Goal: Task Accomplishment & Management: Use online tool/utility

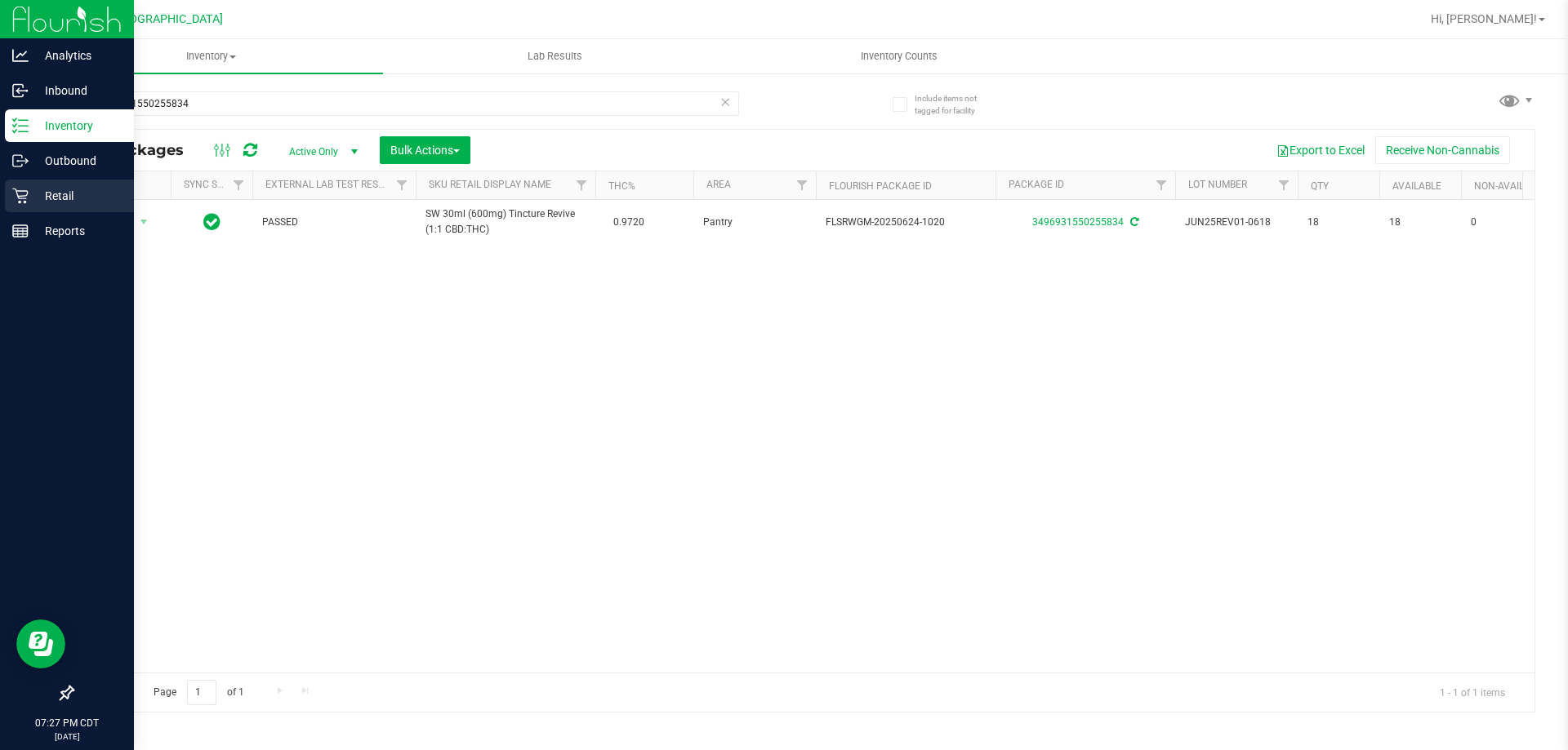
click at [83, 191] on p "Retail" at bounding box center [77, 195] width 98 height 19
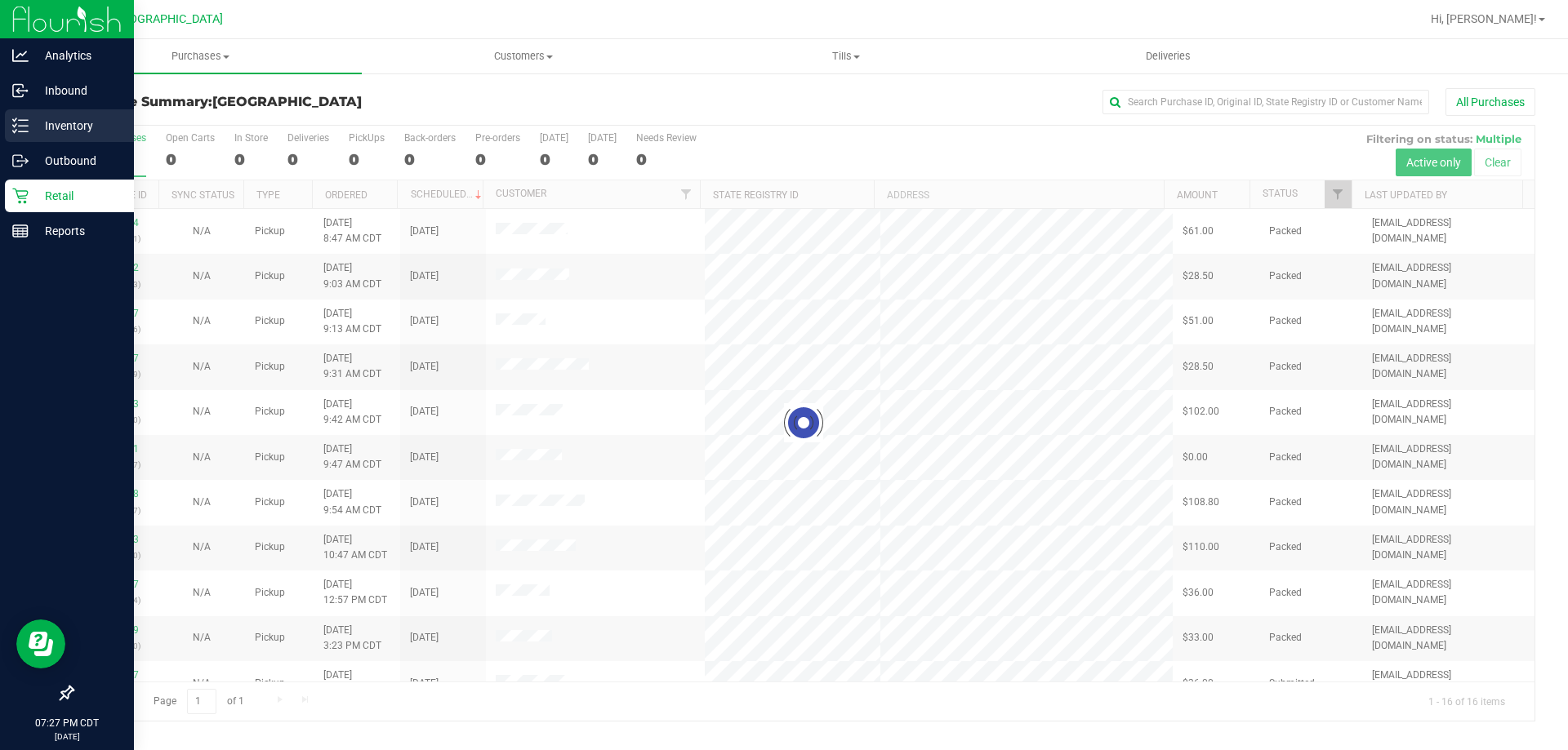
click at [29, 127] on p "Inventory" at bounding box center [77, 125] width 98 height 19
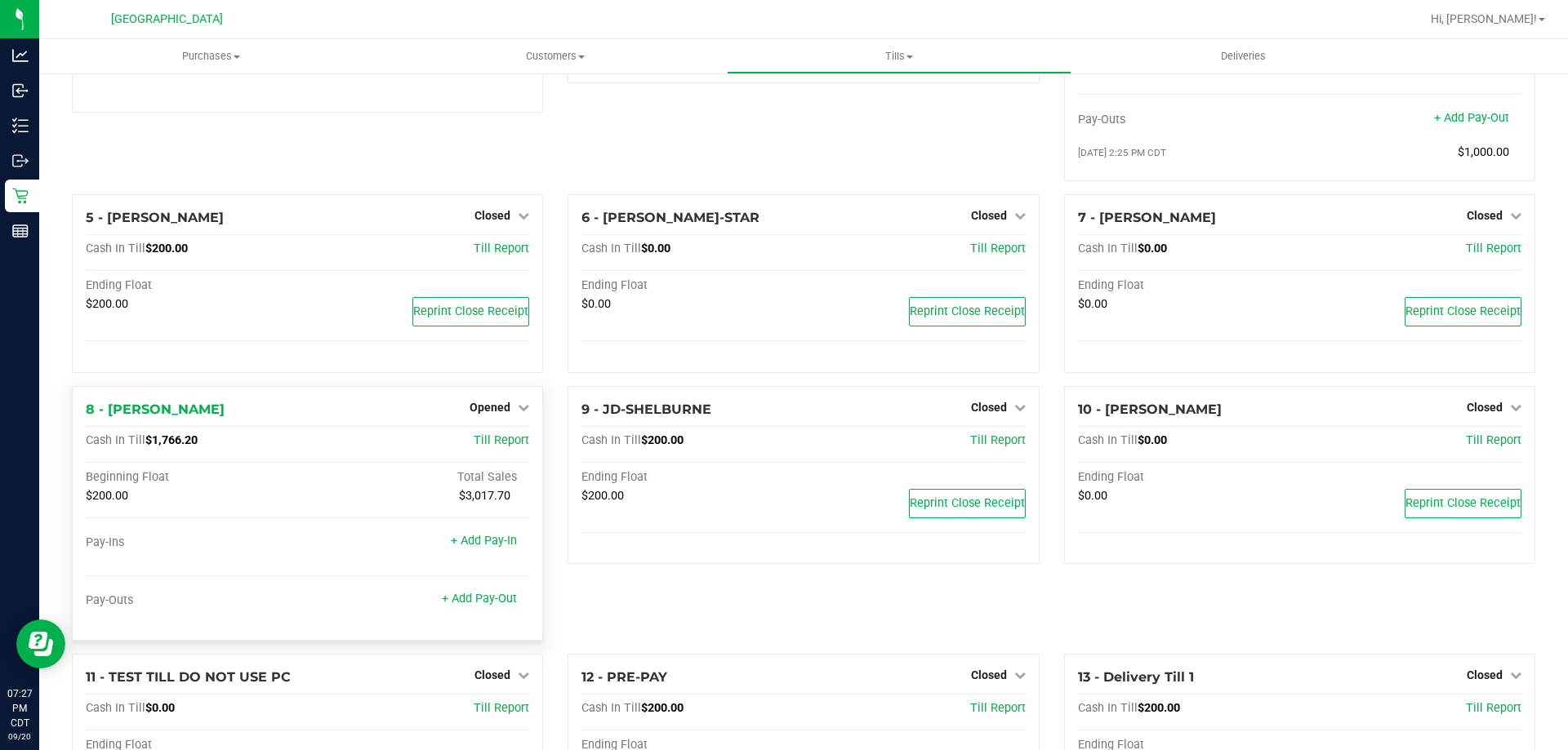
scroll to position [245, 0]
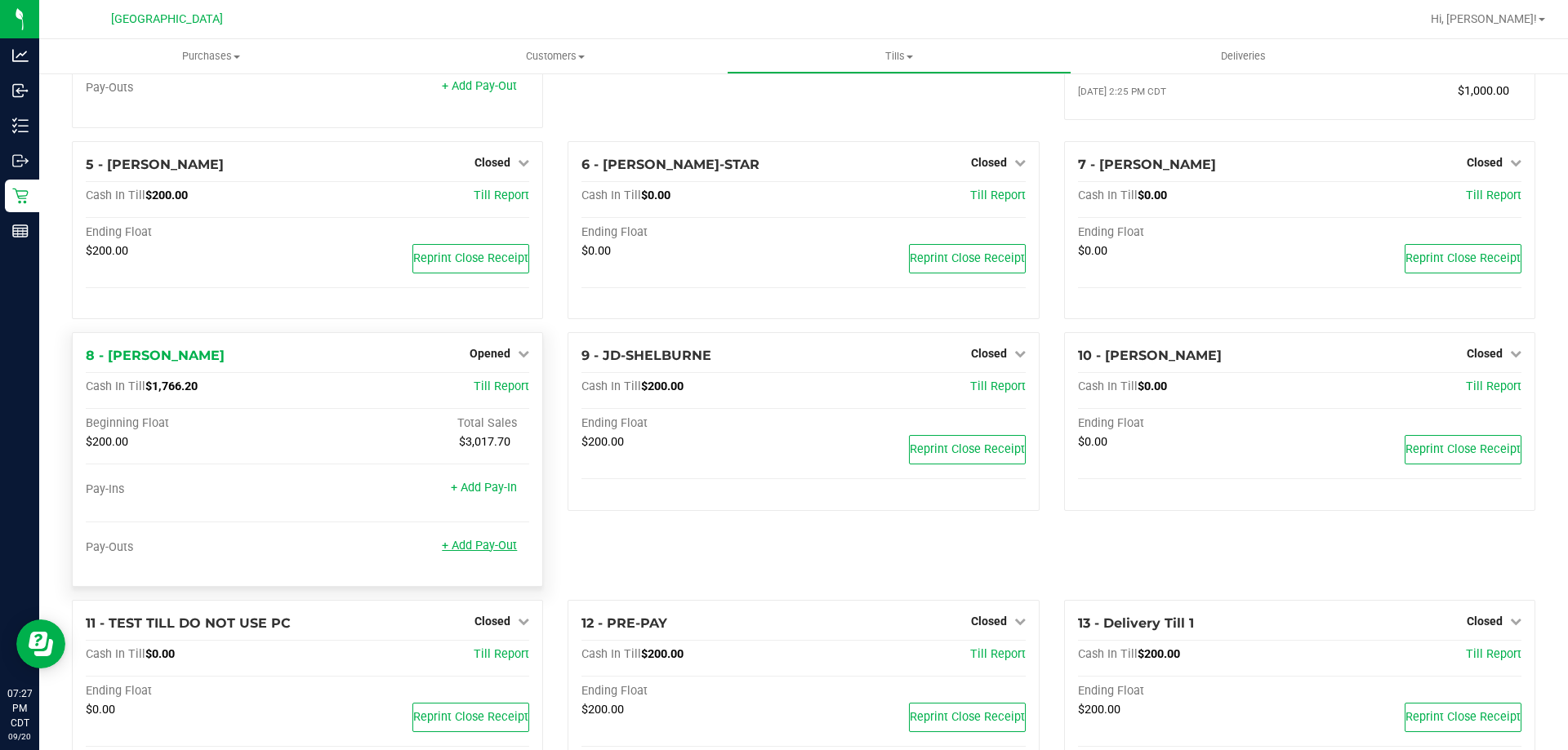
click at [477, 553] on link "+ Add Pay-Out" at bounding box center [479, 545] width 76 height 14
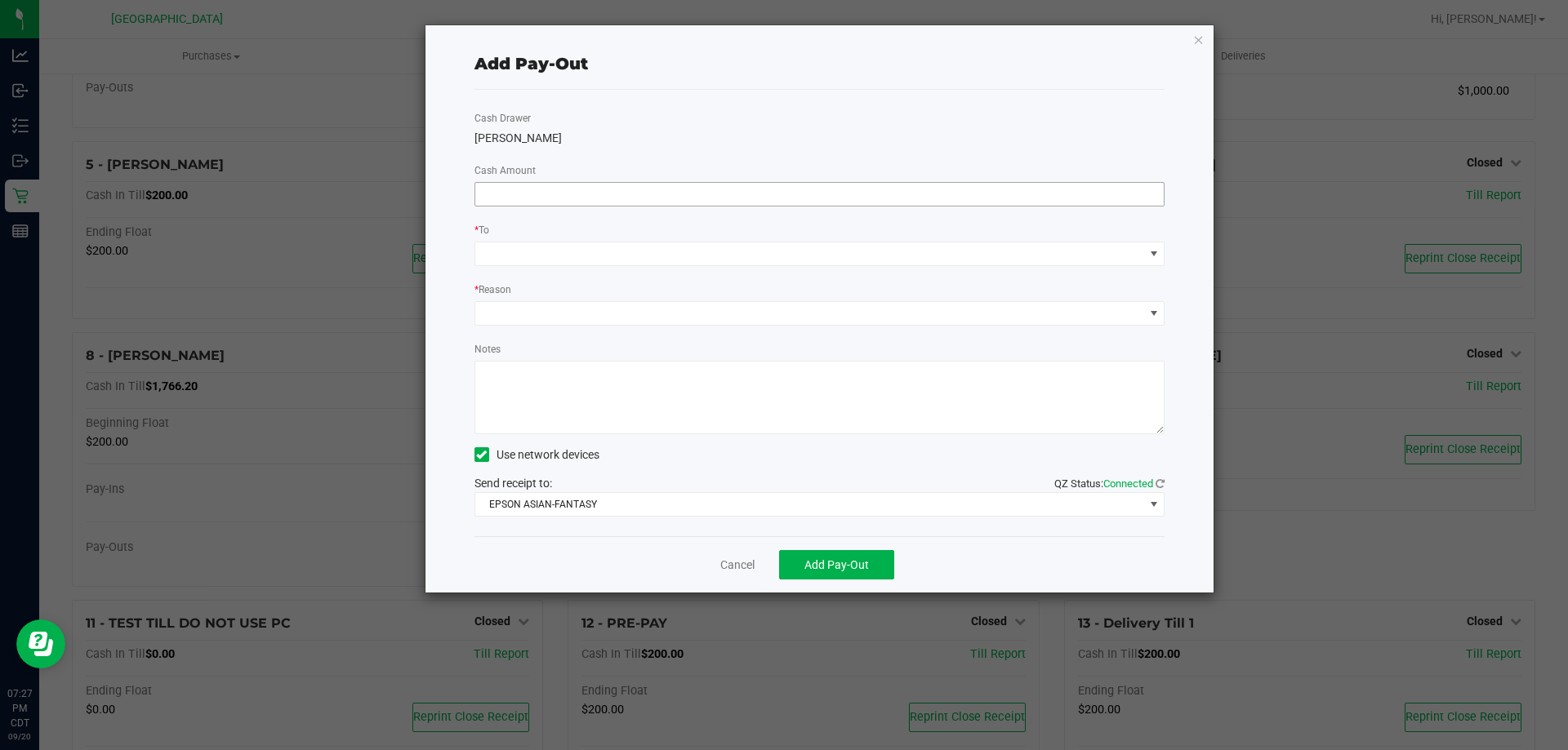
click at [674, 196] on input at bounding box center [820, 193] width 690 height 23
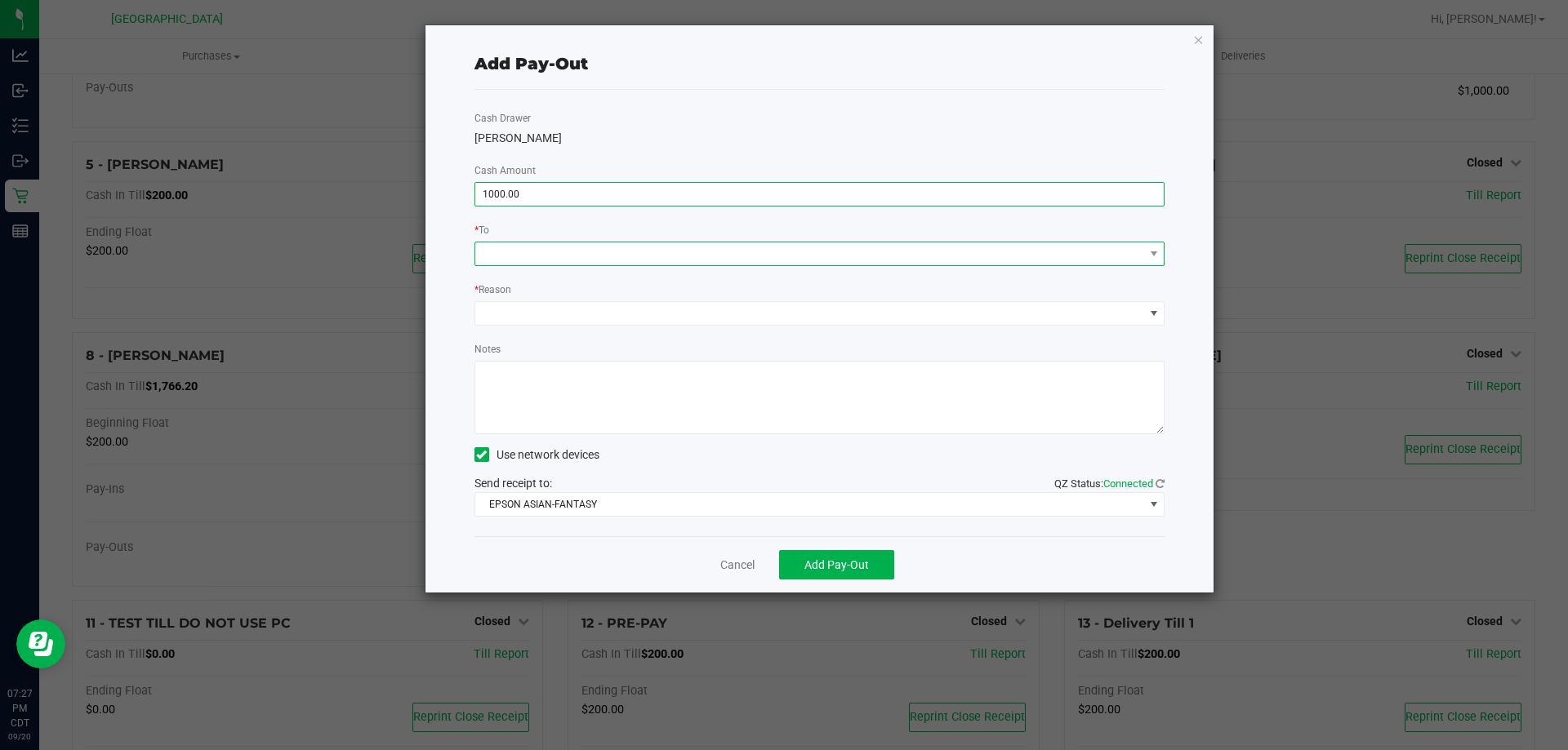
type input "$1,000.00"
click at [678, 244] on span at bounding box center [810, 253] width 669 height 23
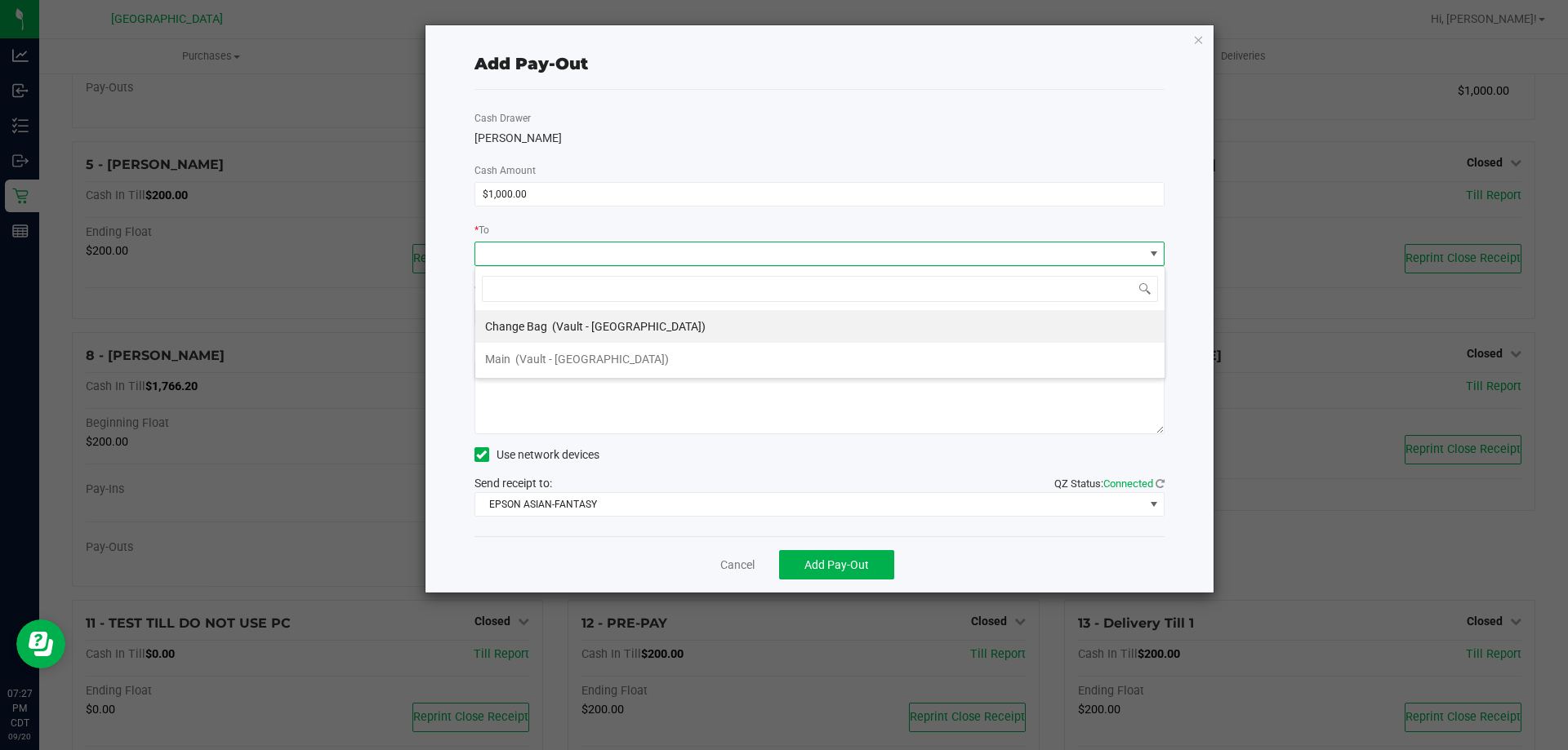
scroll to position [25, 690]
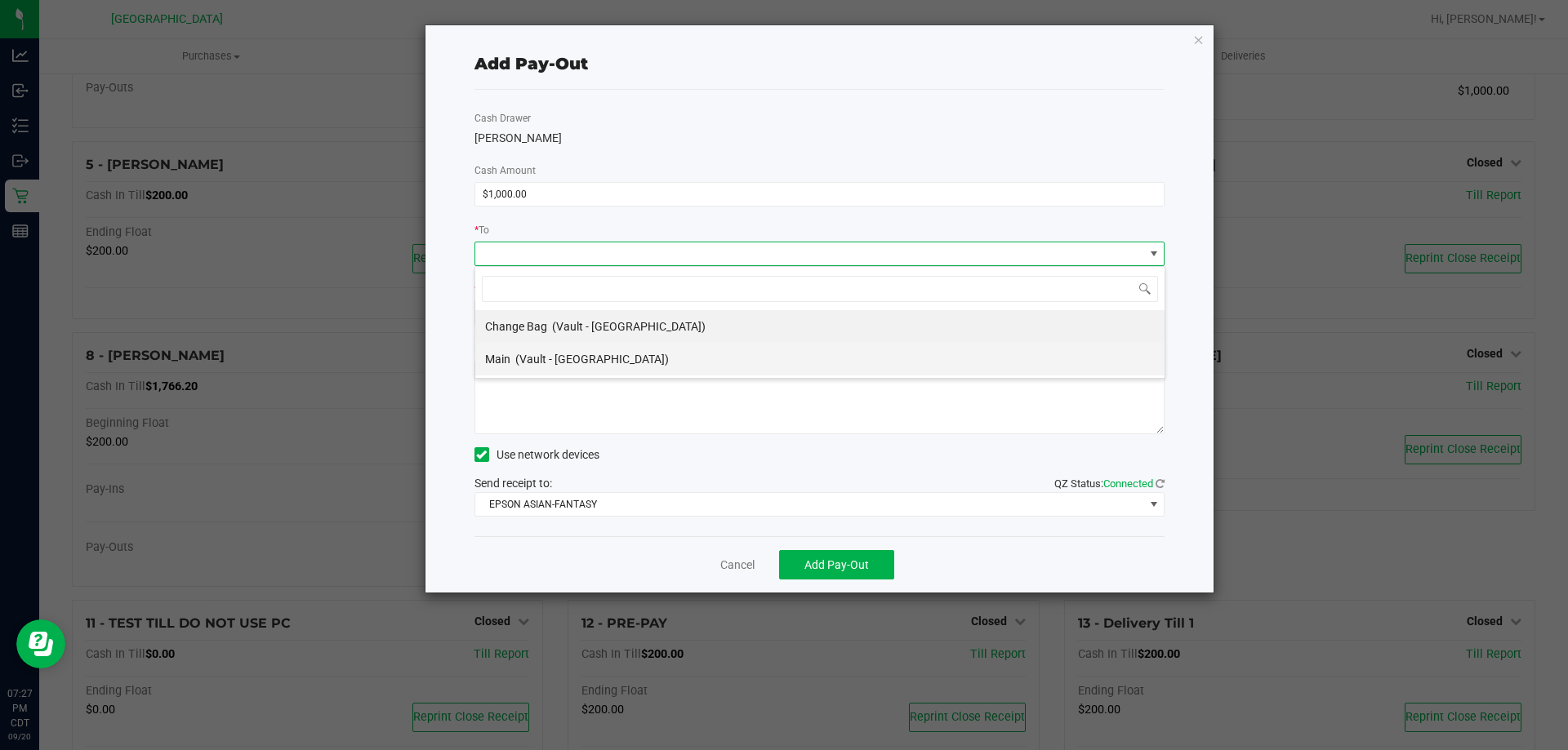
click at [616, 355] on span "(Vault - Panama City)" at bounding box center [592, 359] width 154 height 13
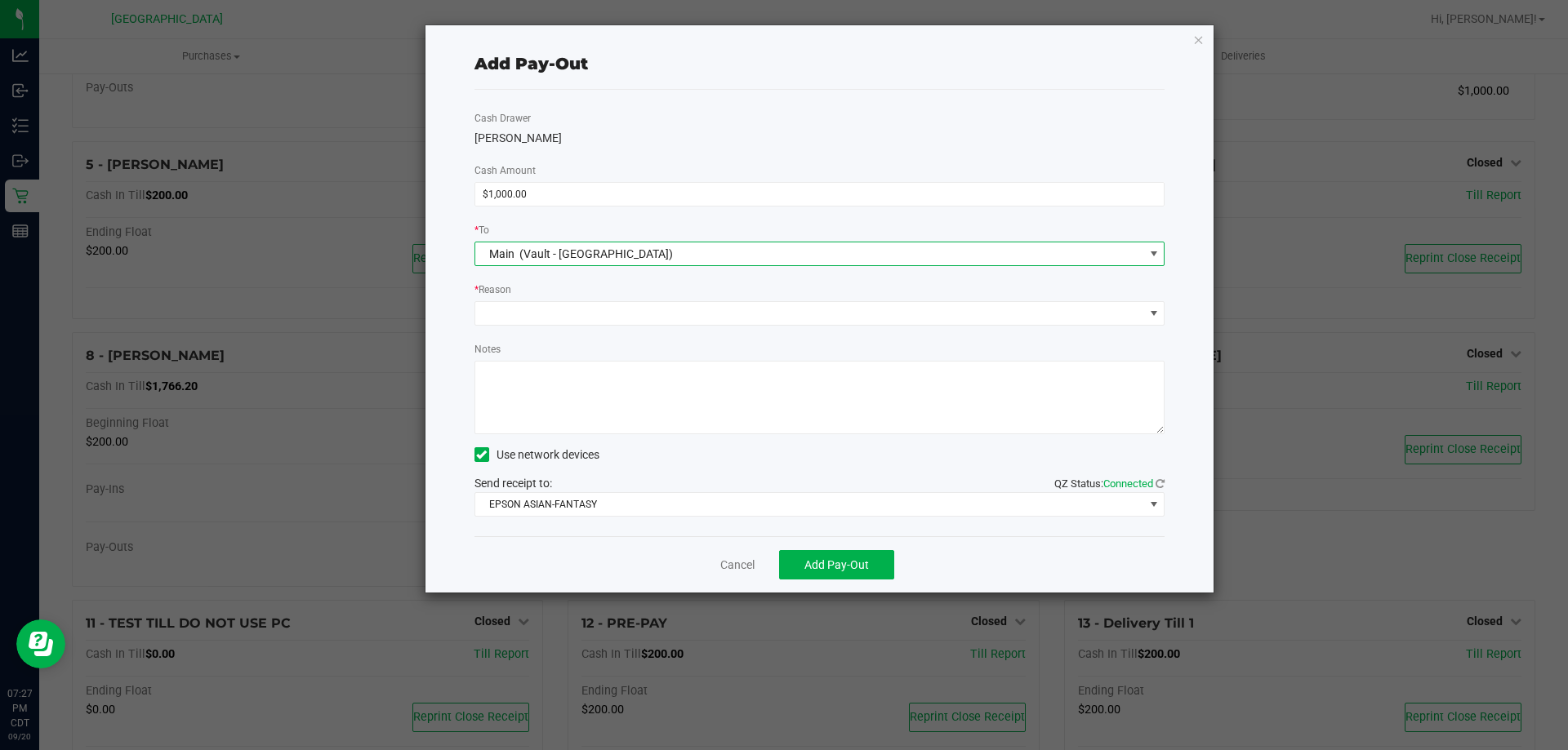
click at [598, 298] on div "* Reason" at bounding box center [820, 291] width 691 height 20
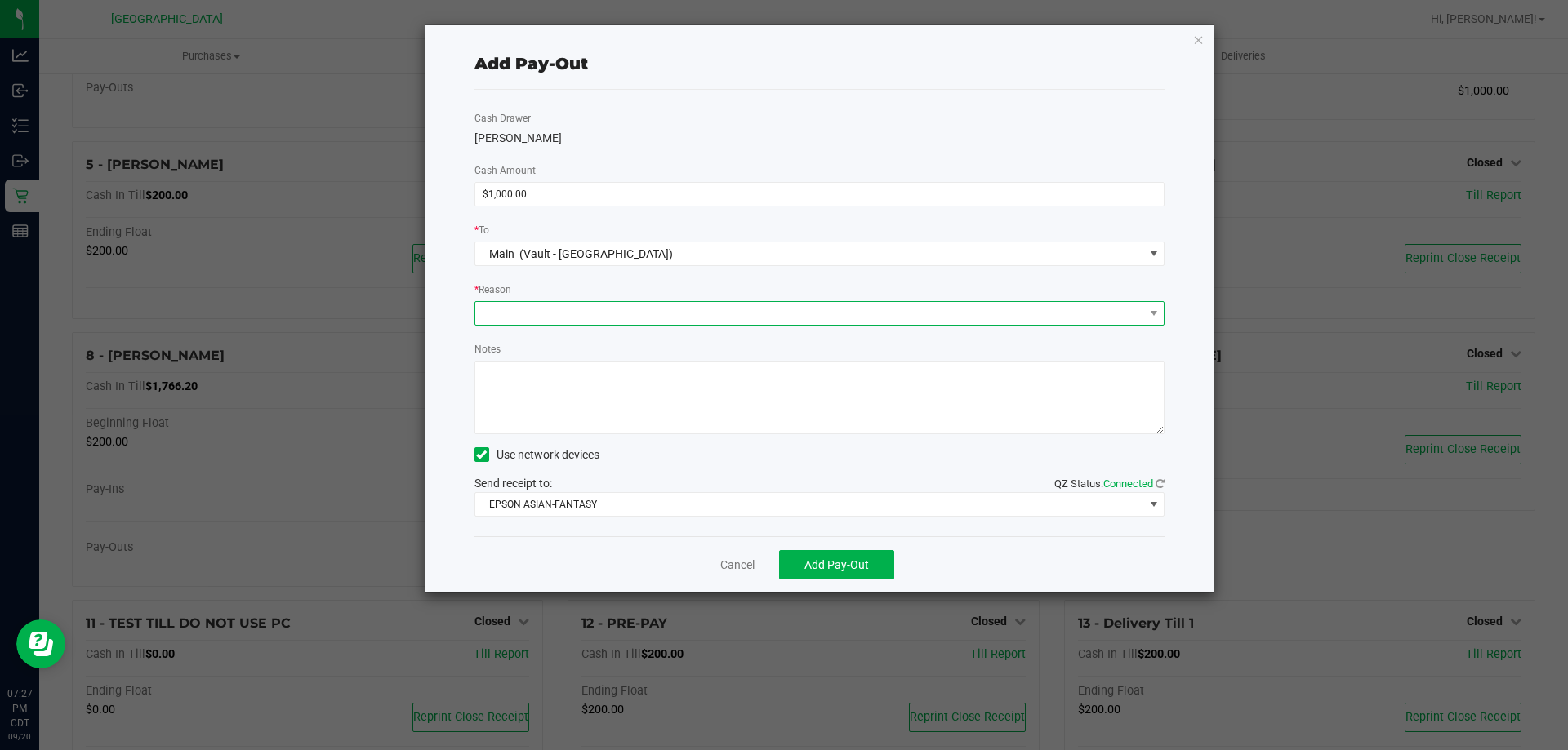
click at [595, 314] on span at bounding box center [810, 313] width 669 height 23
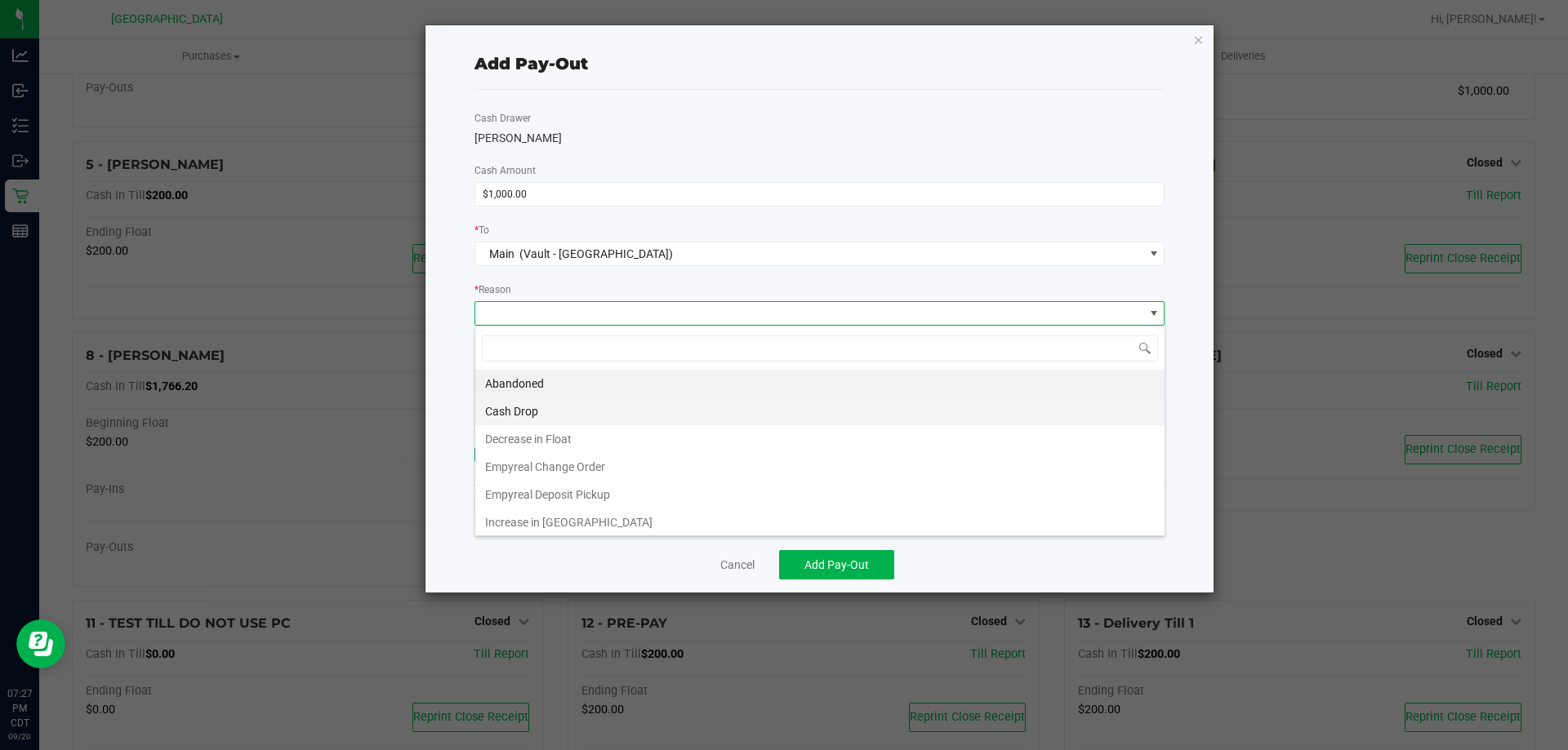
click at [552, 407] on li "Cash Drop" at bounding box center [820, 412] width 690 height 28
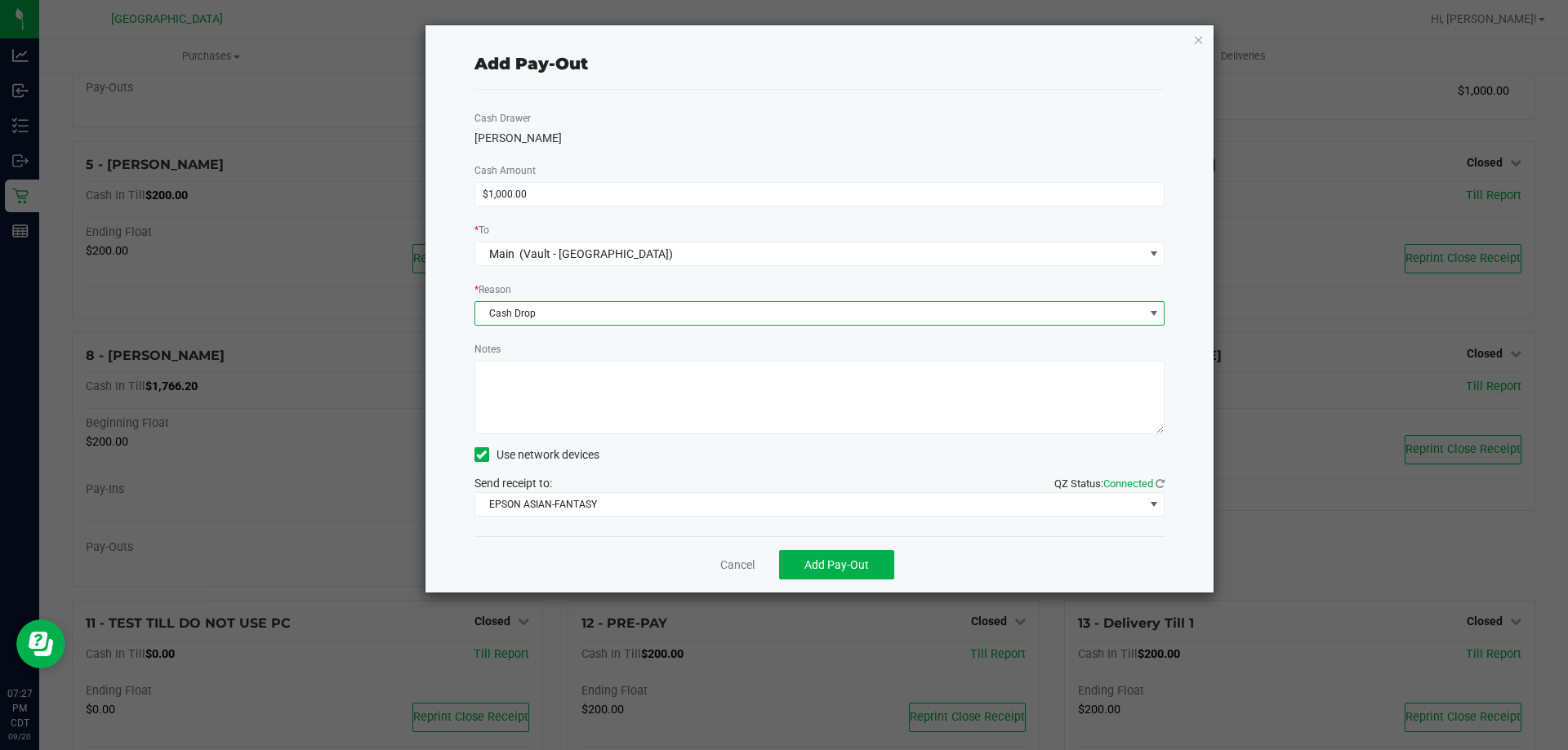
click at [554, 406] on textarea "Notes" at bounding box center [820, 398] width 691 height 74
type textarea "CJS"
click at [872, 559] on button "Add Pay-Out" at bounding box center [836, 565] width 115 height 29
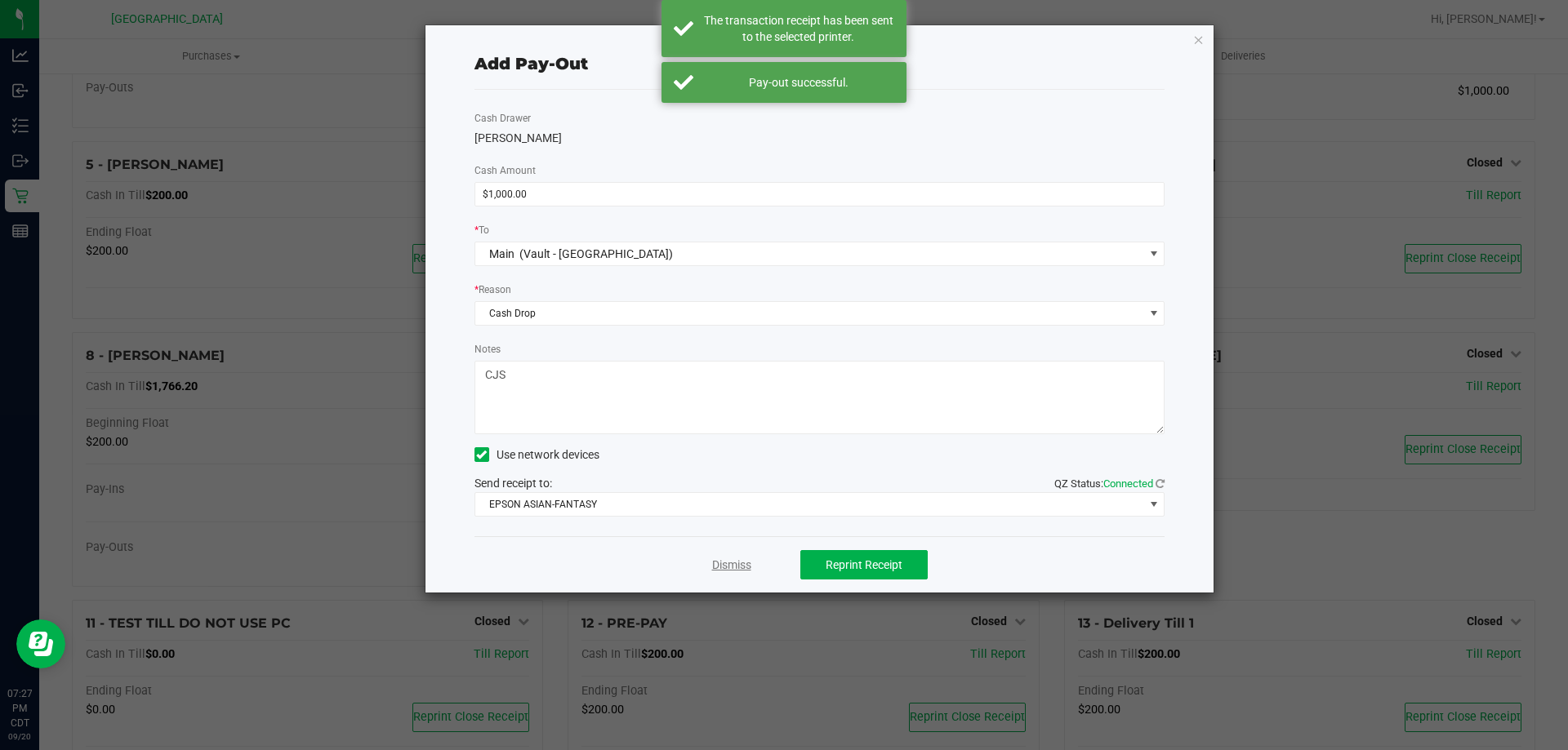
click at [721, 571] on link "Dismiss" at bounding box center [732, 565] width 40 height 18
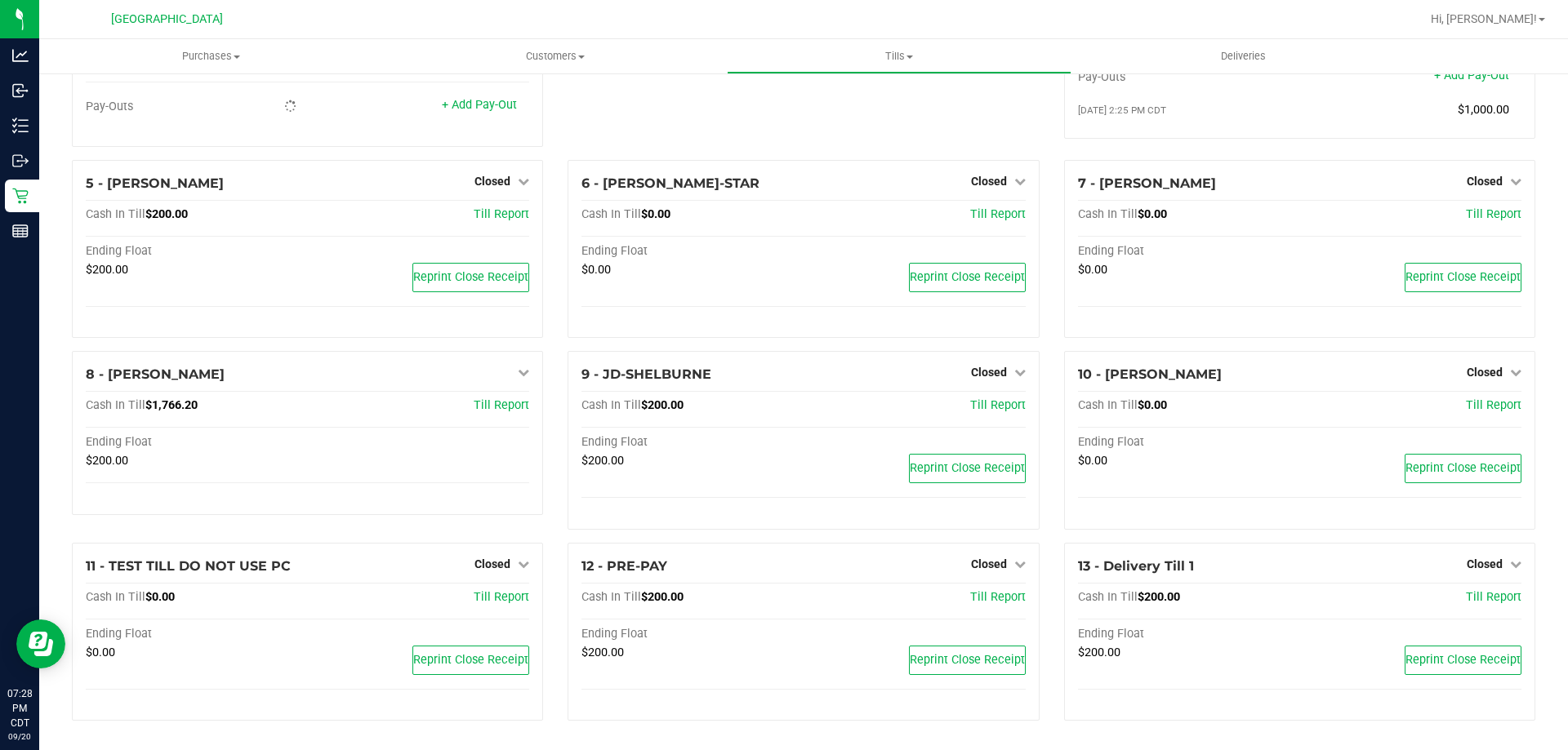
scroll to position [245, 0]
